Goal: Transaction & Acquisition: Purchase product/service

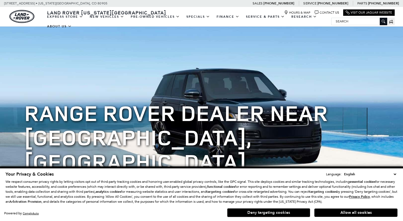
click at [241, 217] on button "Deny targeting cookies" at bounding box center [268, 212] width 83 height 9
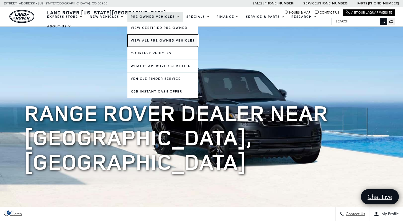
click at [169, 39] on link "View All Pre-Owned Vehicles" at bounding box center [163, 40] width 71 height 12
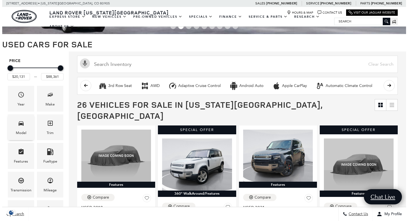
scroll to position [42, 0]
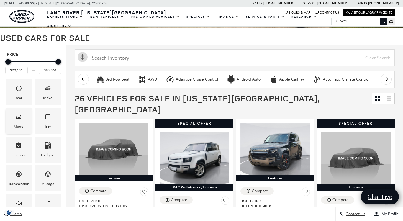
click at [14, 125] on div "Model" at bounding box center [19, 127] width 11 height 6
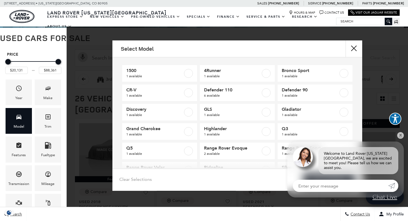
scroll to position [0, 0]
